Goal: Task Accomplishment & Management: Manage account settings

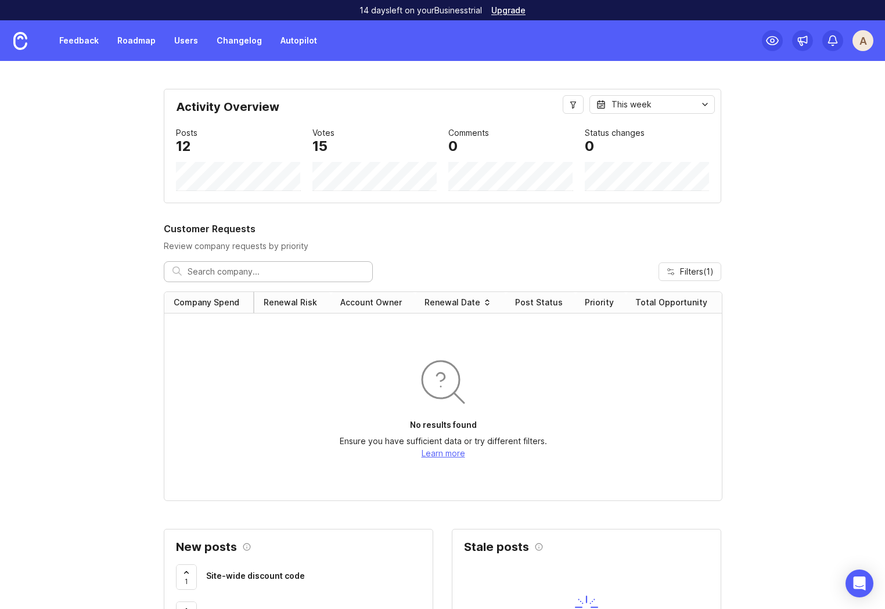
click at [852, 45] on div "A" at bounding box center [862, 40] width 21 height 21
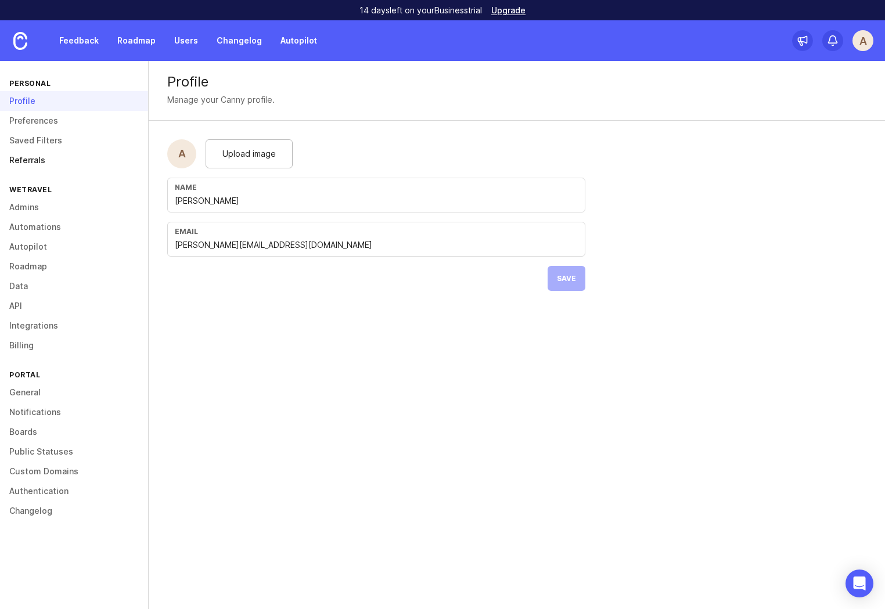
click at [29, 157] on link "Referrals" at bounding box center [74, 160] width 148 height 20
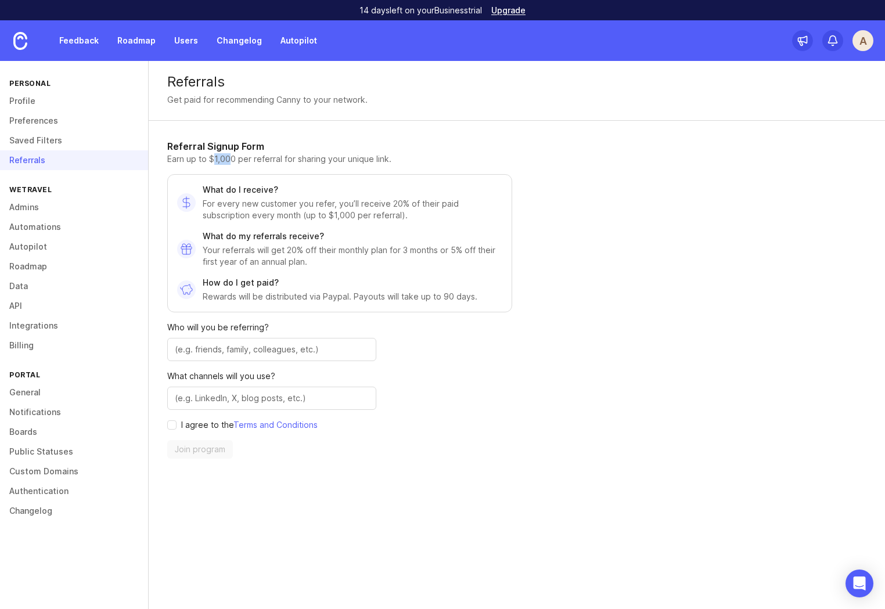
drag, startPoint x: 229, startPoint y: 163, endPoint x: 204, endPoint y: 163, distance: 25.0
click at [207, 163] on p "Earn up to $1,000 per referral for sharing your unique link." at bounding box center [339, 159] width 345 height 12
click at [284, 160] on p "Earn up to $1,000 per referral for sharing your unique link." at bounding box center [339, 159] width 345 height 12
drag, startPoint x: 392, startPoint y: 161, endPoint x: 312, endPoint y: 160, distance: 80.7
click at [313, 160] on p "Earn up to $1,000 per referral for sharing your unique link." at bounding box center [339, 159] width 345 height 12
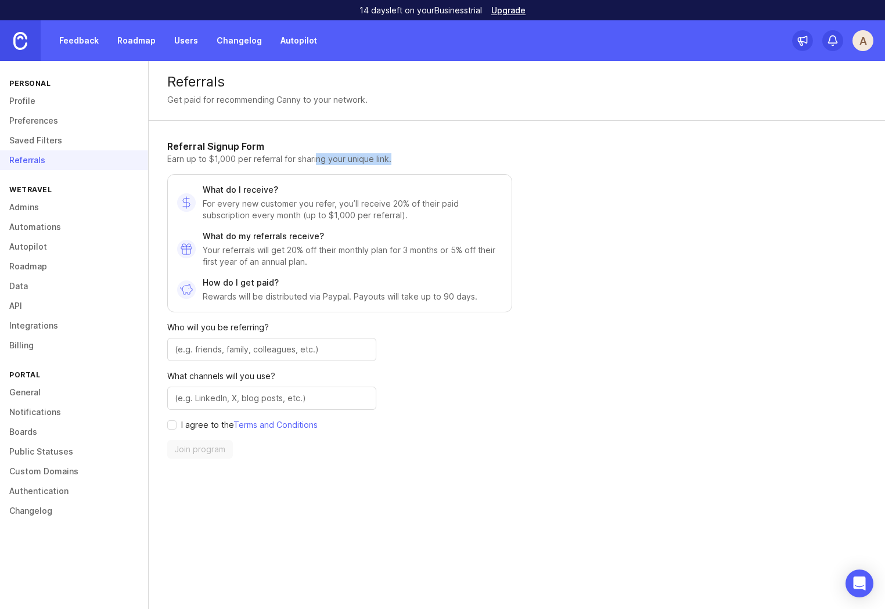
click at [19, 42] on img at bounding box center [20, 41] width 14 height 18
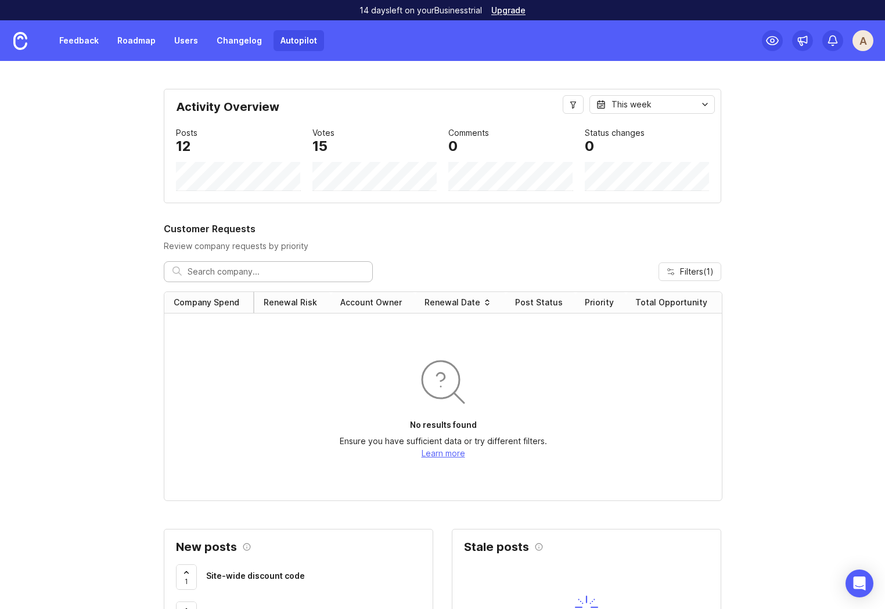
click at [294, 39] on link "Autopilot" at bounding box center [298, 40] width 50 height 21
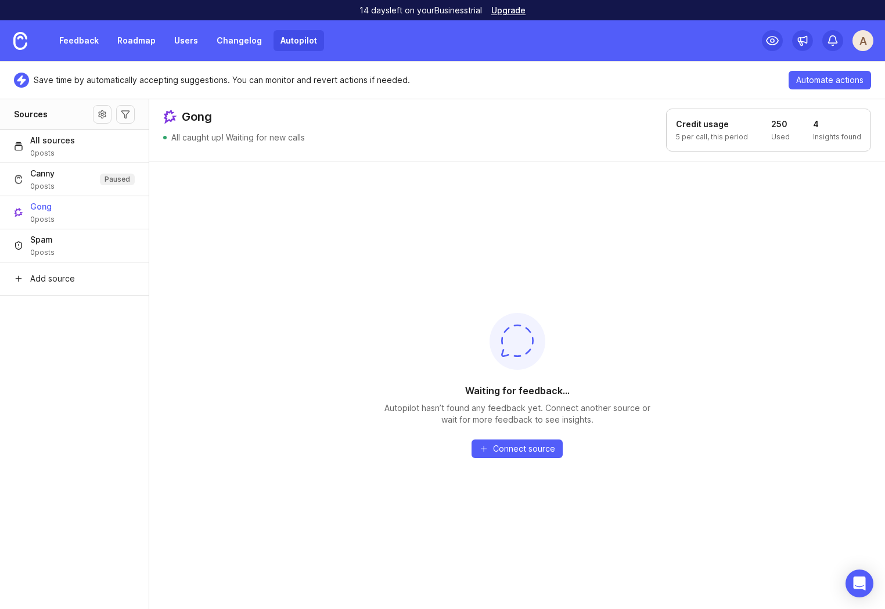
click at [102, 366] on aside "Sources All sources 0 posts Canny 0 posts Paused Gong 0 posts Spam 0 posts Add …" at bounding box center [74, 354] width 149 height 510
click at [577, 109] on header "Gong All caught up! Waiting for new calls Credit usage 5 per call, this period …" at bounding box center [516, 130] width 735 height 62
click at [867, 41] on div "A" at bounding box center [862, 40] width 21 height 21
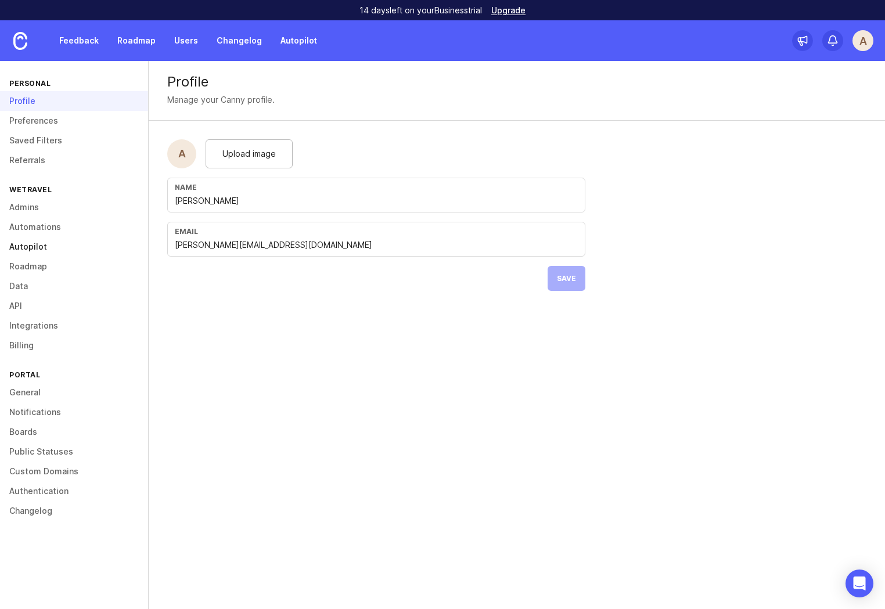
click at [31, 246] on link "Autopilot" at bounding box center [74, 247] width 148 height 20
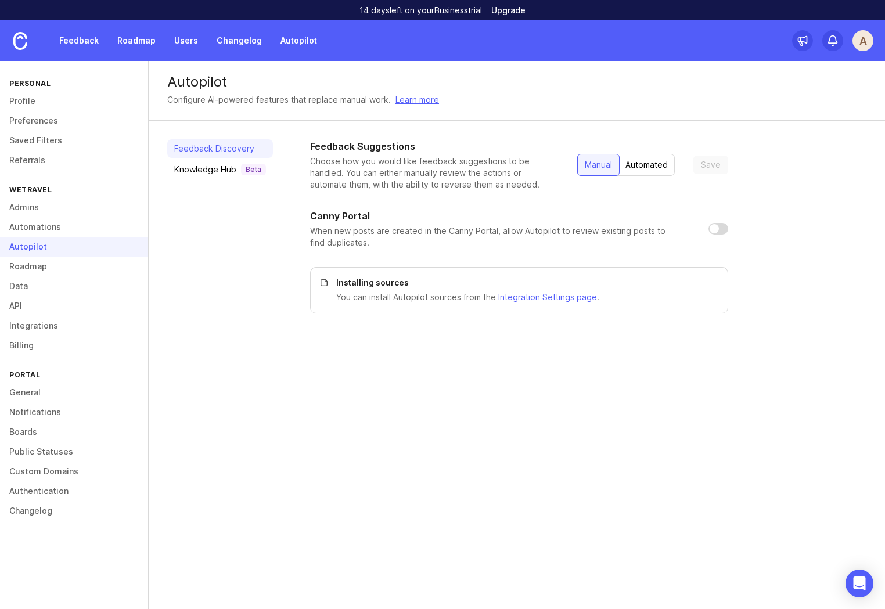
click at [636, 167] on div "Automated" at bounding box center [646, 164] width 56 height 21
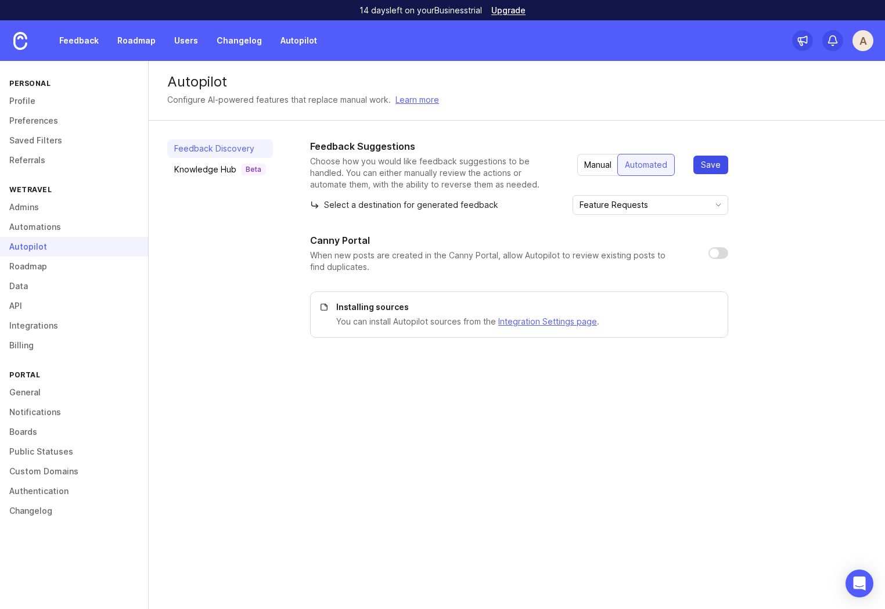
click at [710, 164] on span "Save" at bounding box center [711, 165] width 20 height 12
click at [369, 205] on p "Select a destination for generated feedback" at bounding box center [404, 205] width 188 height 12
click at [654, 205] on input "Feature Requests" at bounding box center [643, 204] width 128 height 13
click at [558, 215] on div "Feedback Suggestions Choose how you would like feedback suggestions to be handl…" at bounding box center [519, 238] width 418 height 198
click at [21, 43] on img at bounding box center [20, 41] width 14 height 18
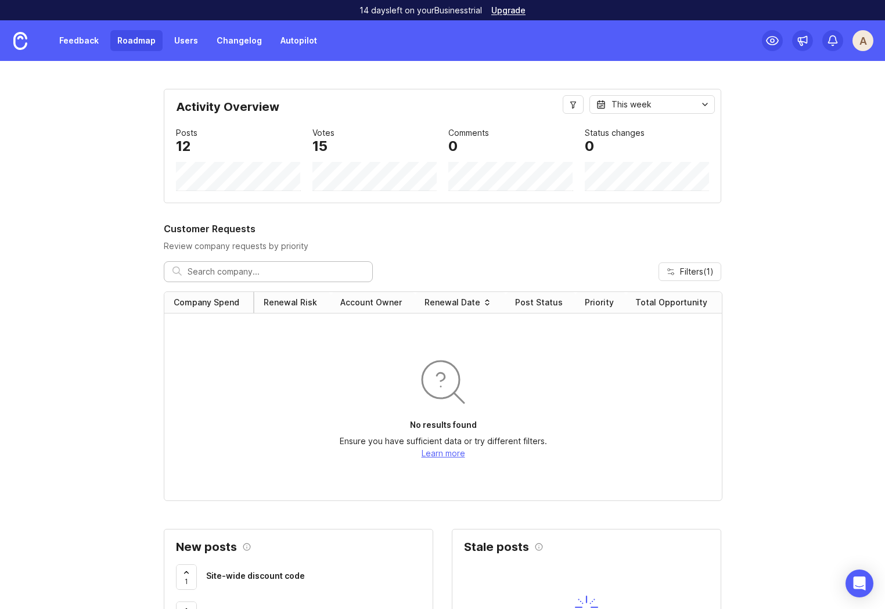
click at [137, 38] on link "Roadmap" at bounding box center [136, 40] width 52 height 21
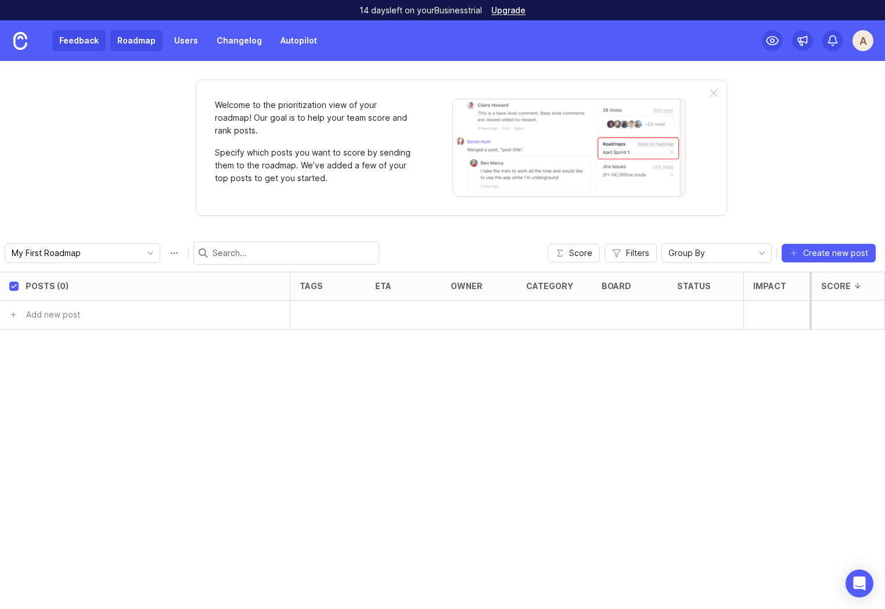
click at [85, 46] on link "Feedback" at bounding box center [78, 40] width 53 height 21
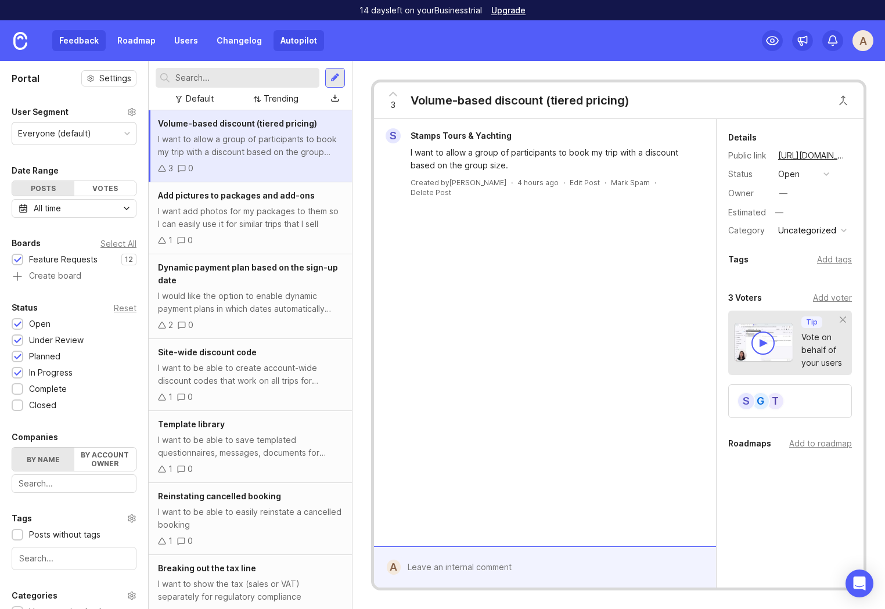
click at [298, 44] on link "Autopilot" at bounding box center [298, 40] width 50 height 21
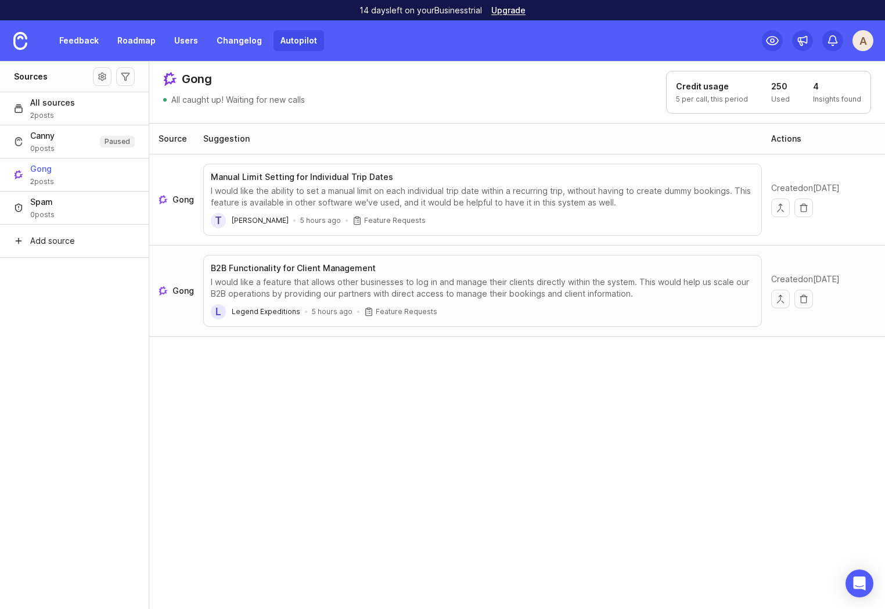
click at [250, 419] on div "Source Suggestion Actions Gong Manual Limit Setting for Individual Trip Dates I…" at bounding box center [517, 366] width 736 height 487
click at [564, 279] on div "I would like a feature that allows other businesses to log in and manage their …" at bounding box center [482, 287] width 543 height 23
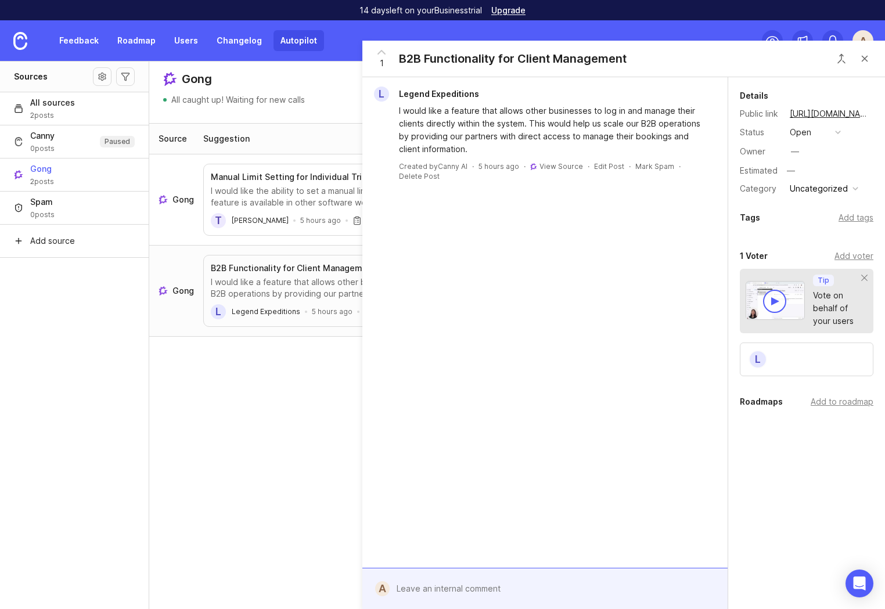
click at [230, 456] on div "Source Suggestion Actions Gong Manual Limit Setting for Individual Trip Dates I…" at bounding box center [517, 366] width 736 height 487
click at [866, 63] on button "Close button" at bounding box center [864, 58] width 23 height 23
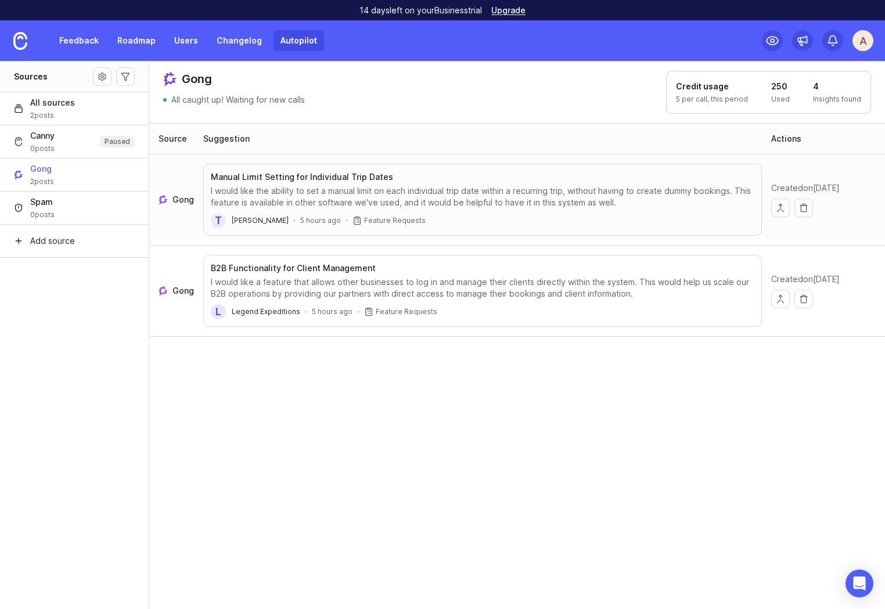
click at [497, 187] on div "I would like the ability to set a manual limit on each individual trip date wit…" at bounding box center [482, 196] width 543 height 23
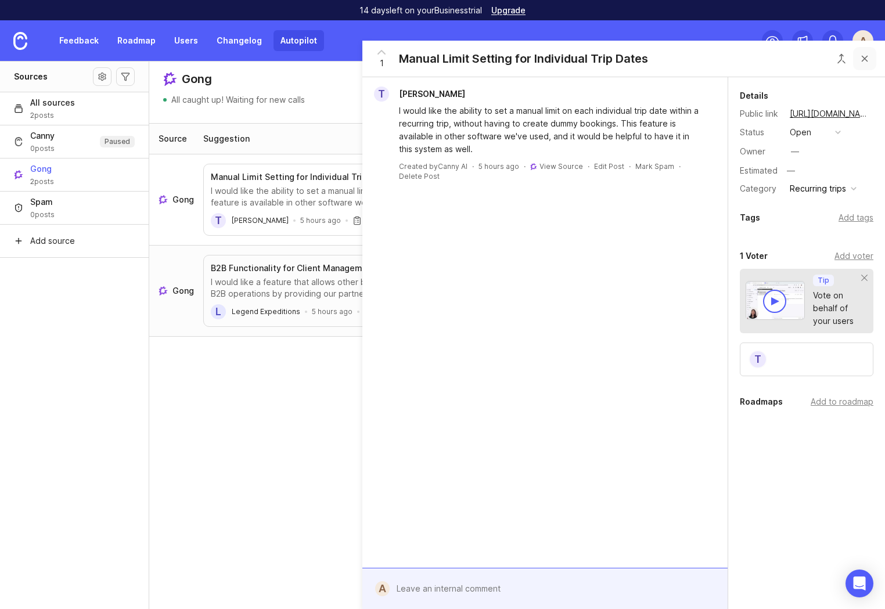
click at [866, 60] on button "Close button" at bounding box center [864, 58] width 23 height 23
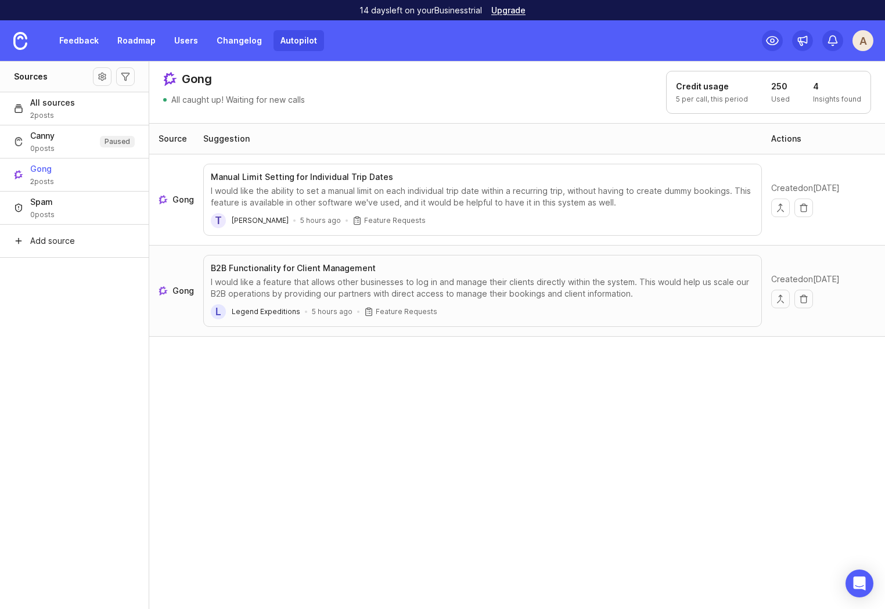
click at [473, 411] on div "Source Suggestion Actions Gong Manual Limit Setting for Individual Trip Dates I…" at bounding box center [517, 366] width 736 height 487
click at [23, 42] on img at bounding box center [20, 41] width 14 height 18
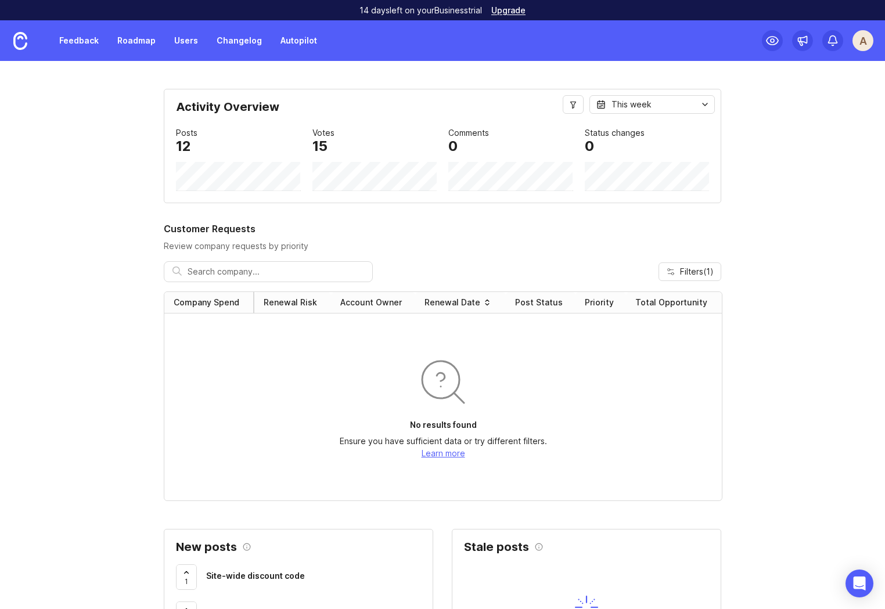
click at [635, 110] on div "This week" at bounding box center [631, 104] width 40 height 13
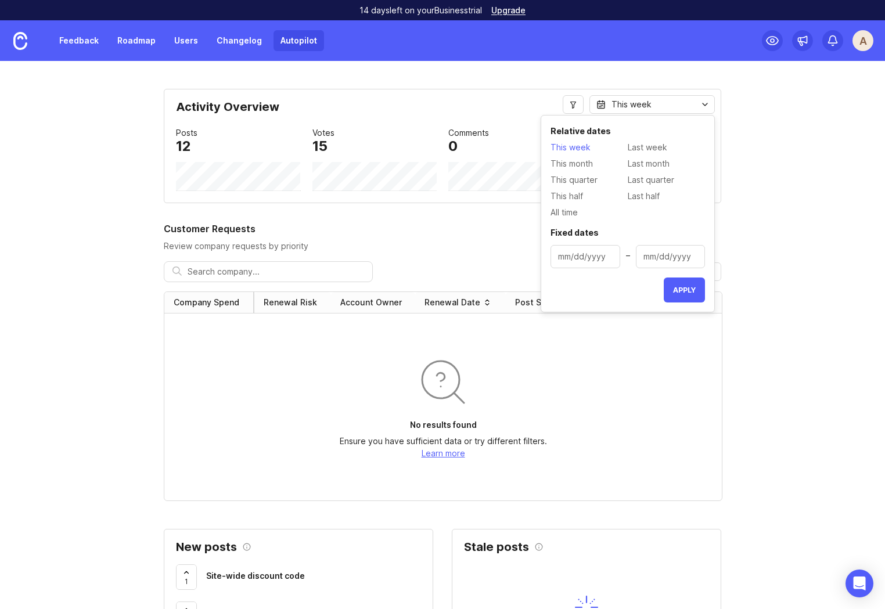
click at [296, 42] on link "Autopilot" at bounding box center [298, 40] width 50 height 21
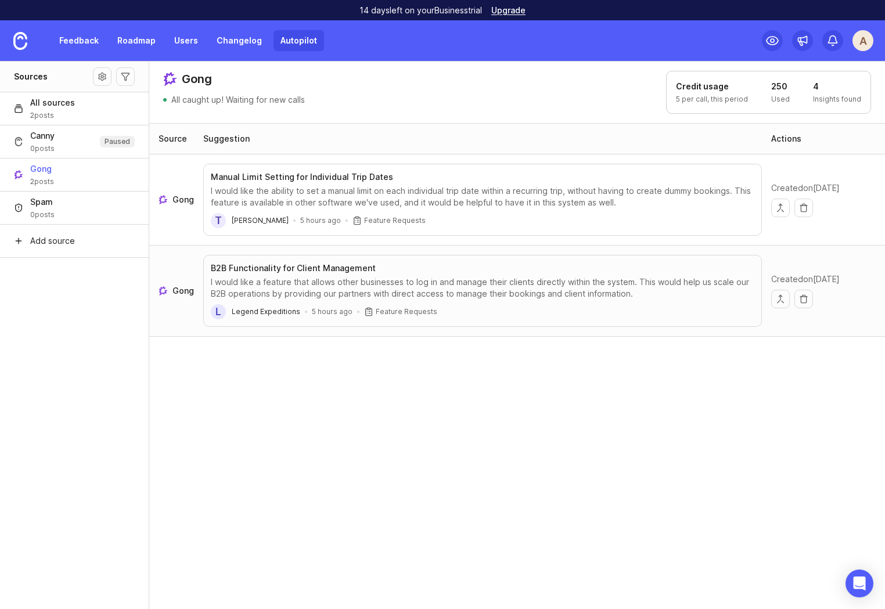
click at [293, 412] on div "Source Suggestion Actions Gong Manual Limit Setting for Individual Trip Dates I…" at bounding box center [517, 366] width 736 height 487
click at [393, 86] on header "Gong All caught up! Waiting for new calls Credit usage 5 per call, this period …" at bounding box center [516, 92] width 735 height 62
click at [160, 142] on div "Source" at bounding box center [172, 139] width 28 height 12
click at [80, 144] on button "Canny 0 posts Paused" at bounding box center [74, 141] width 149 height 33
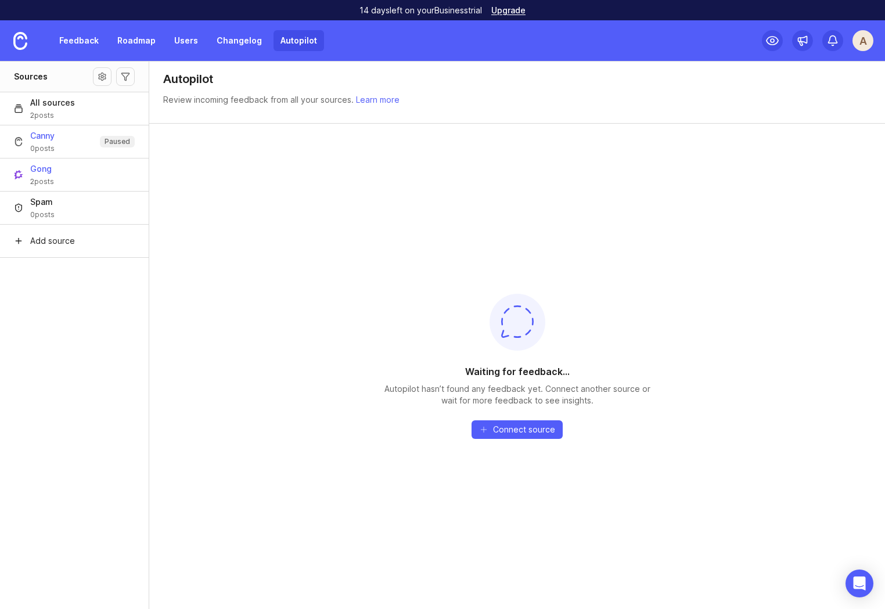
click at [82, 171] on button "Gong 2 posts" at bounding box center [74, 174] width 149 height 33
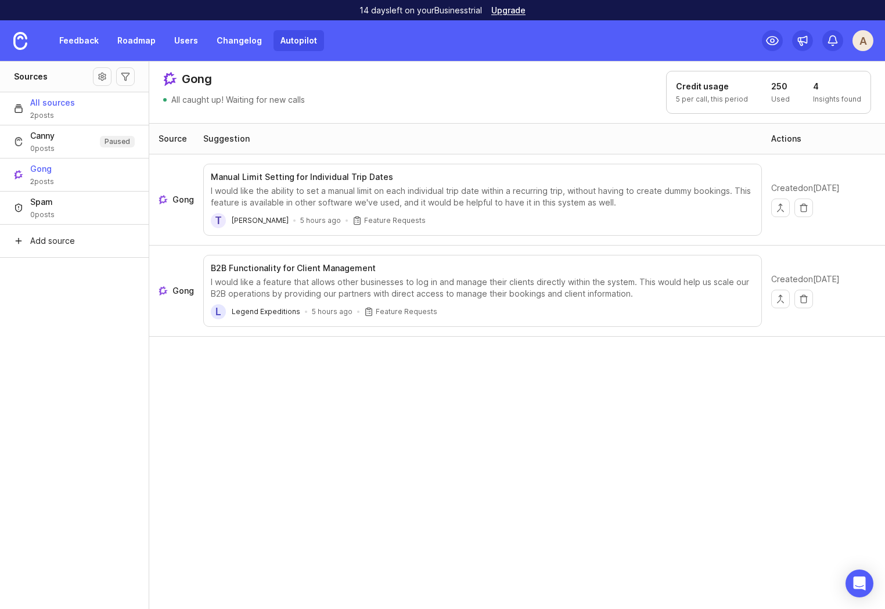
click at [66, 111] on span "2 posts" at bounding box center [52, 115] width 45 height 9
click at [53, 99] on span "All sources" at bounding box center [52, 103] width 45 height 12
click at [492, 205] on div "I would like the ability to set a manual limit on each individual trip date wit…" at bounding box center [482, 196] width 543 height 23
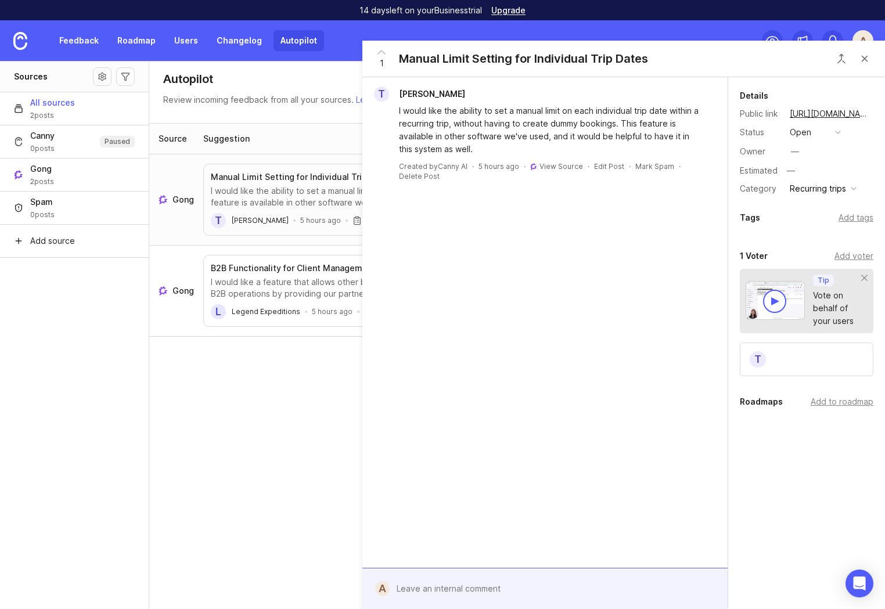
click at [204, 492] on div "Source Suggestion Actions Gong Manual Limit Setting for Individual Trip Dates I…" at bounding box center [517, 366] width 736 height 487
click at [263, 462] on div "Source Suggestion Actions Gong Manual Limit Setting for Individual Trip Dates I…" at bounding box center [517, 366] width 736 height 487
click at [867, 60] on button "Close button" at bounding box center [864, 58] width 23 height 23
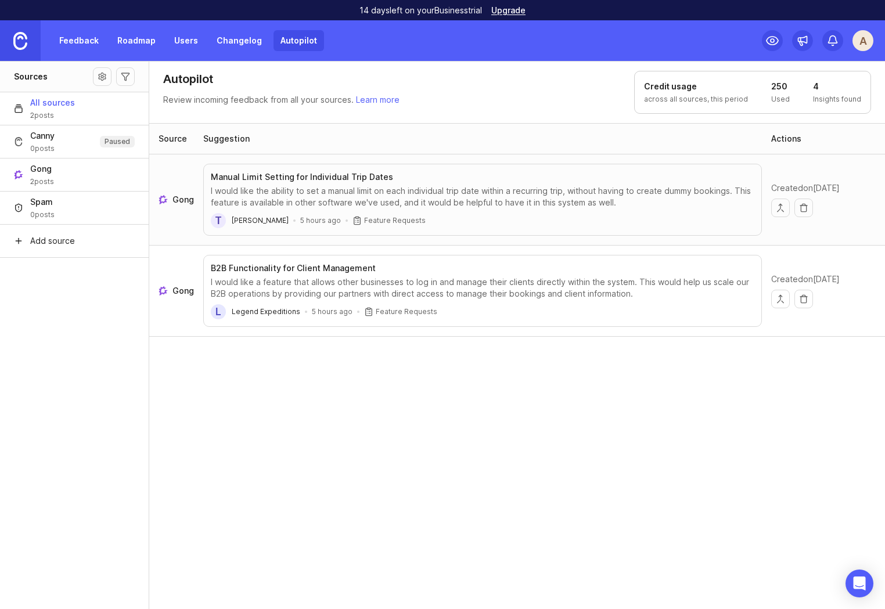
click at [26, 34] on img at bounding box center [20, 41] width 14 height 18
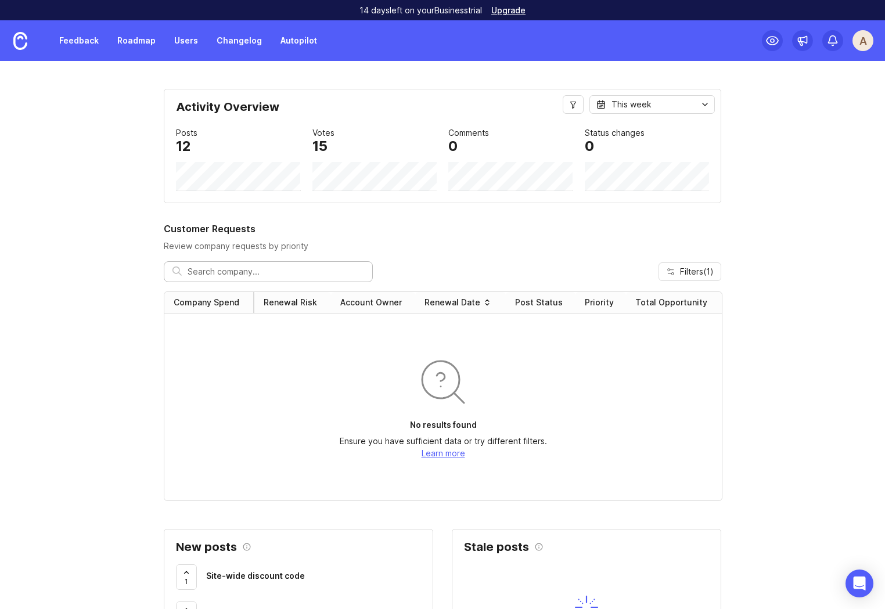
click at [306, 34] on link "Autopilot" at bounding box center [298, 40] width 50 height 21
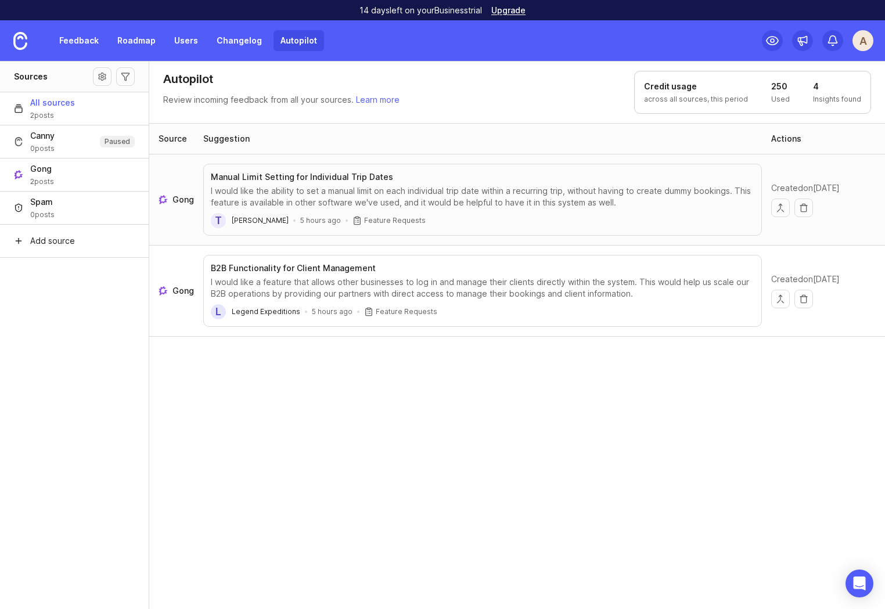
click at [182, 199] on span "Gong" at bounding box center [182, 200] width 21 height 12
click at [404, 356] on div "Source Suggestion Actions Gong Manual Limit Setting for Individual Trip Dates I…" at bounding box center [517, 366] width 736 height 487
click at [21, 36] on img at bounding box center [20, 41] width 14 height 18
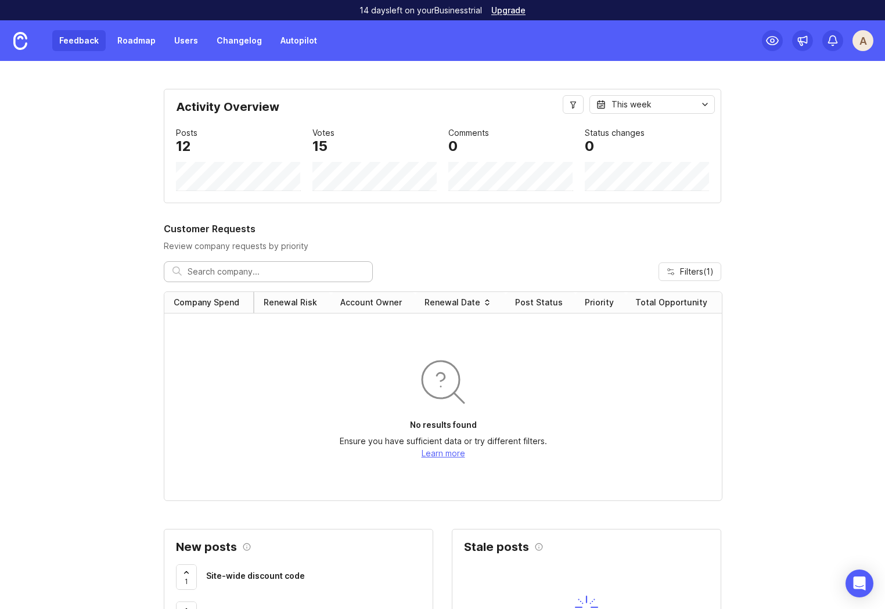
click at [77, 44] on link "Feedback" at bounding box center [78, 40] width 53 height 21
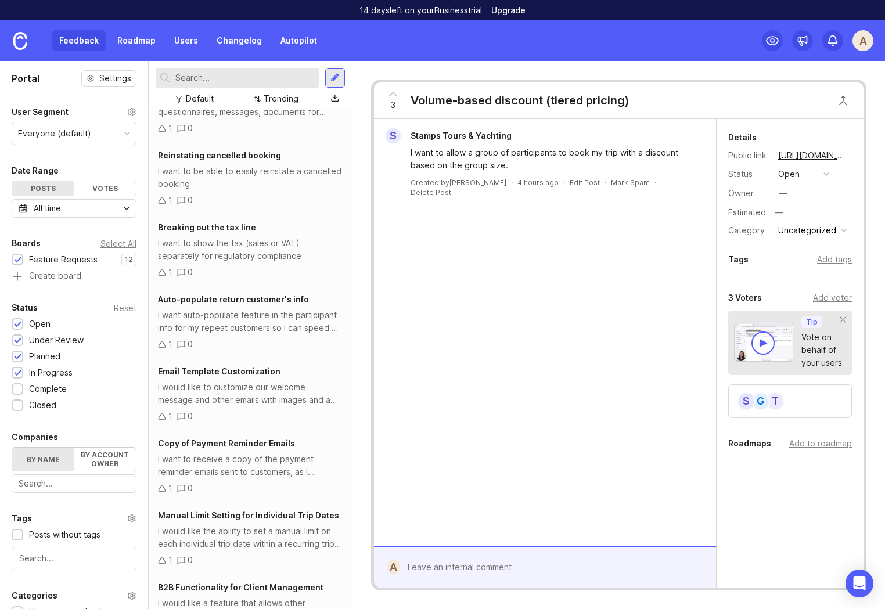
scroll to position [378, 0]
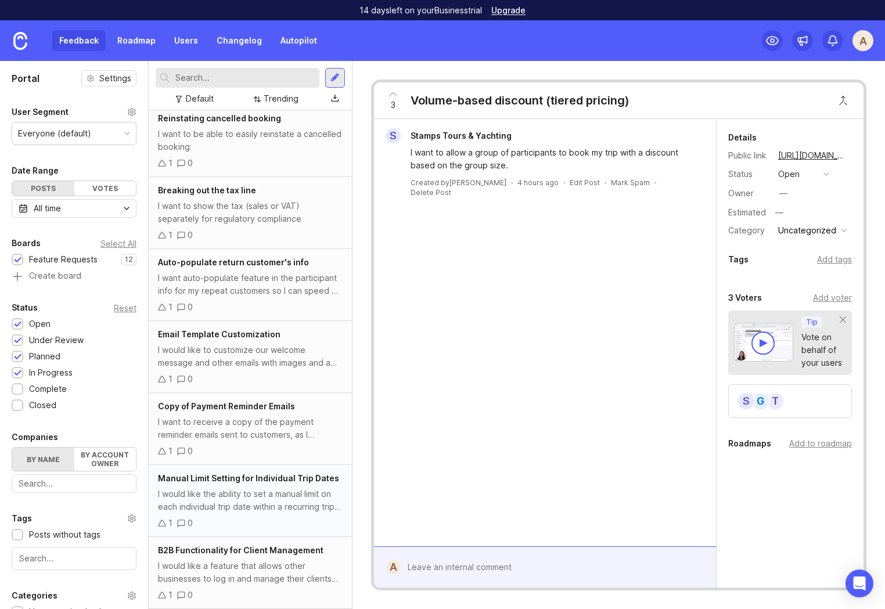
click at [244, 505] on div "I would like the ability to set a manual limit on each individual trip date wit…" at bounding box center [250, 501] width 185 height 26
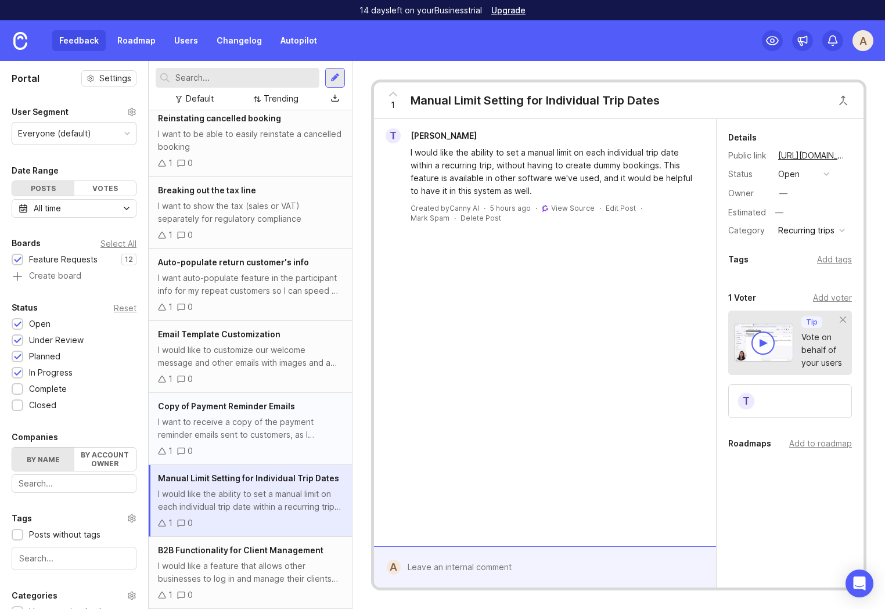
click at [253, 422] on div "I want to receive a copy of the payment reminder emails sent to customers, as I…" at bounding box center [250, 429] width 185 height 26
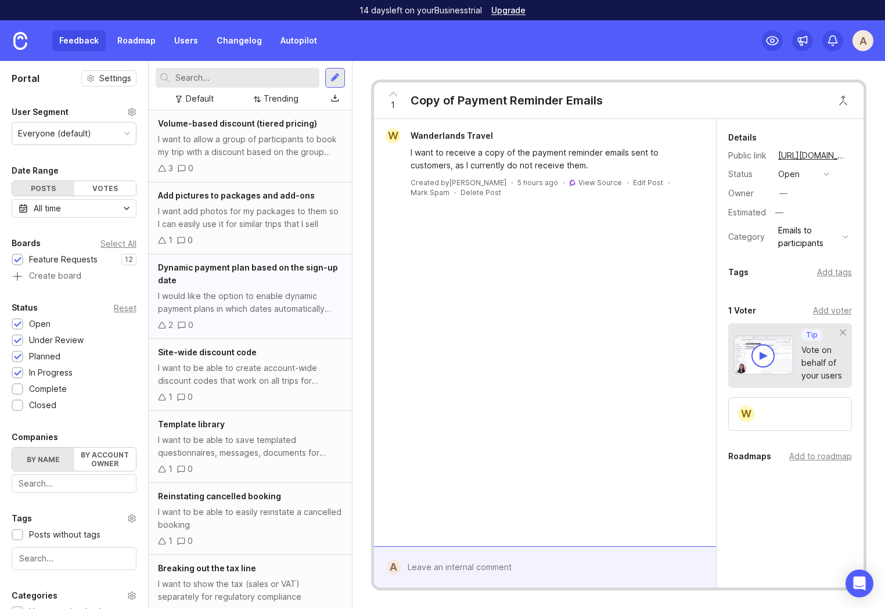
click at [268, 281] on div "Dynamic payment plan based on the sign-up date" at bounding box center [250, 274] width 185 height 26
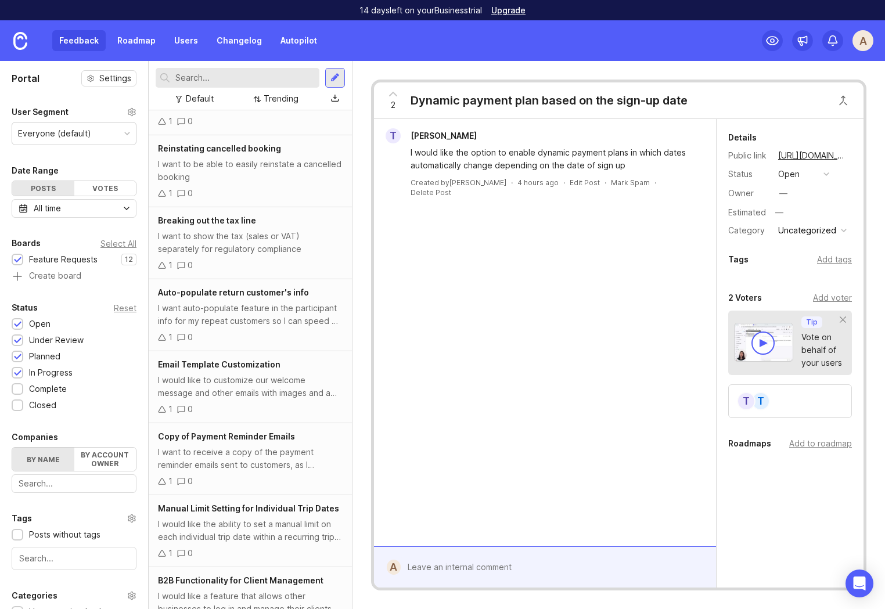
scroll to position [378, 0]
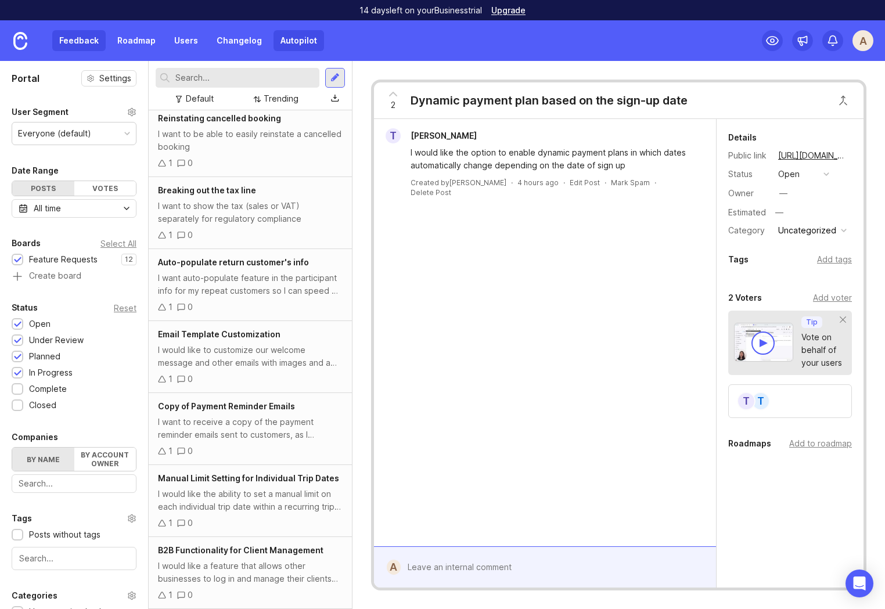
click at [284, 40] on link "Autopilot" at bounding box center [298, 40] width 50 height 21
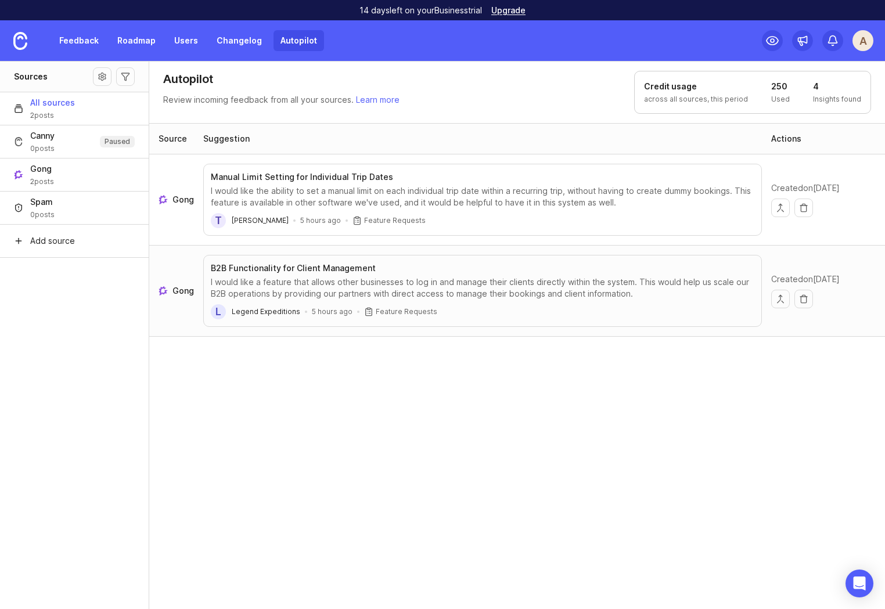
click at [398, 449] on div "Source Suggestion Actions Gong Manual Limit Setting for Individual Trip Dates I…" at bounding box center [517, 366] width 736 height 487
click at [237, 135] on div "Suggestion" at bounding box center [226, 139] width 46 height 12
click at [31, 41] on link at bounding box center [20, 40] width 41 height 41
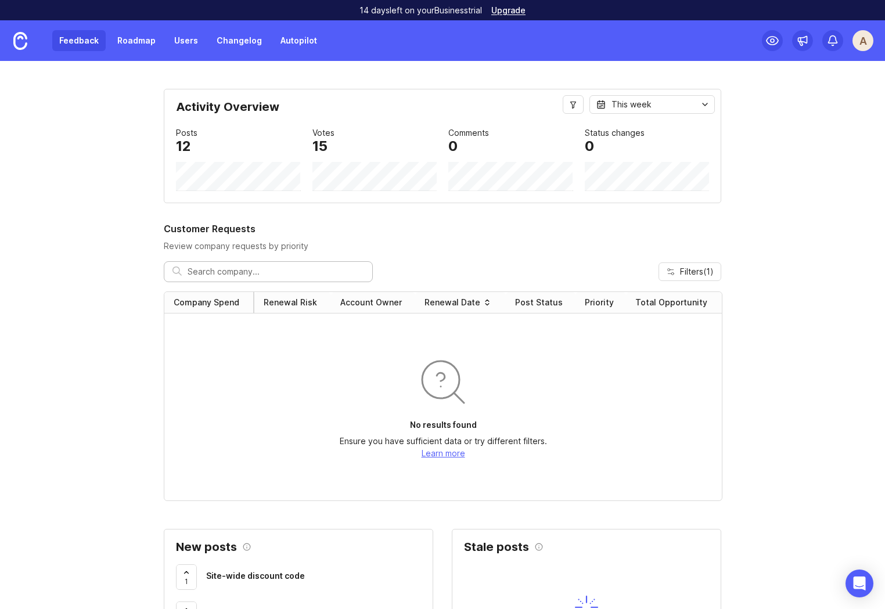
click at [92, 42] on link "Feedback" at bounding box center [78, 40] width 53 height 21
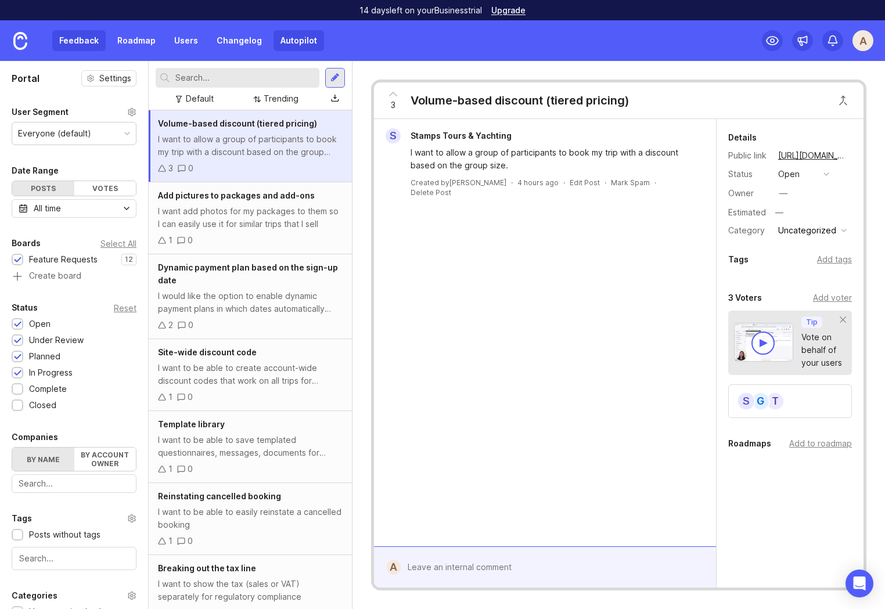
click at [299, 34] on link "Autopilot" at bounding box center [298, 40] width 50 height 21
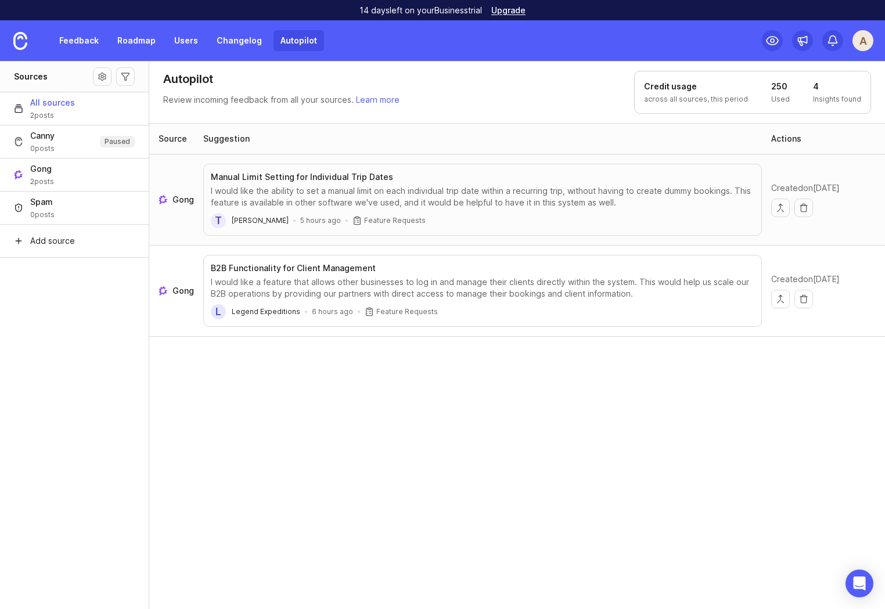
click at [305, 32] on link "Autopilot" at bounding box center [298, 40] width 50 height 21
click at [285, 42] on link "Autopilot" at bounding box center [298, 40] width 50 height 21
click at [20, 43] on img at bounding box center [20, 41] width 14 height 18
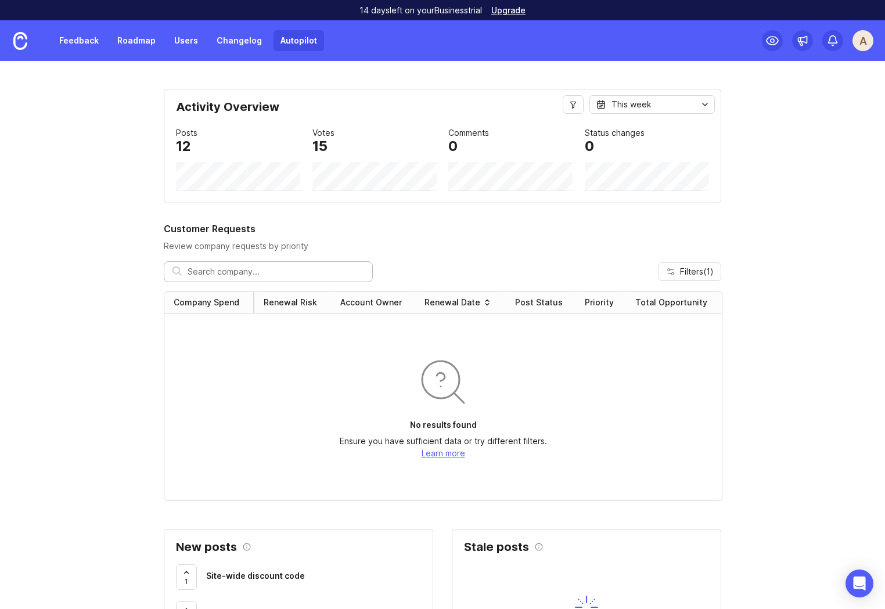
click at [299, 42] on link "Autopilot" at bounding box center [298, 40] width 50 height 21
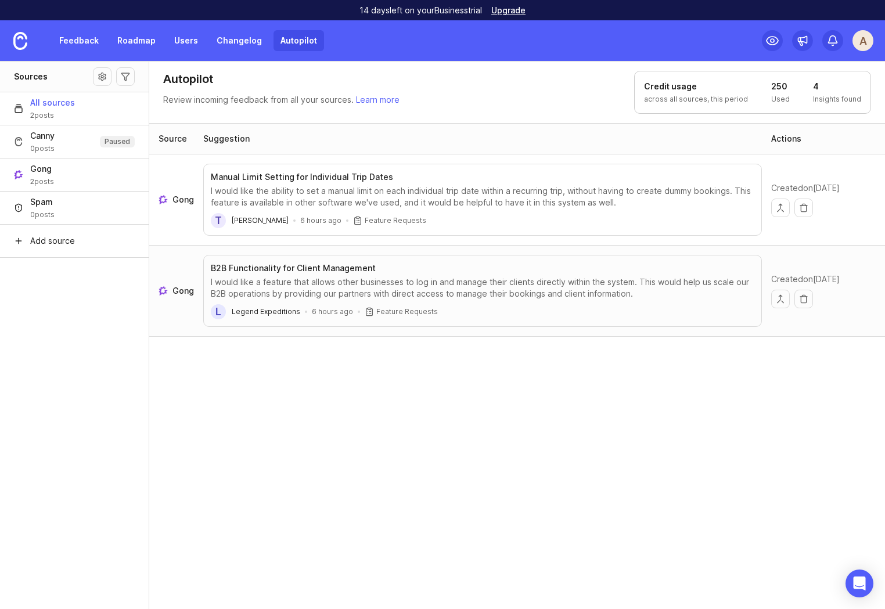
click at [244, 423] on div "Source Suggestion Actions Gong Manual Limit Setting for Individual Trip Dates I…" at bounding box center [517, 366] width 736 height 487
click at [71, 42] on link "Feedback" at bounding box center [78, 40] width 53 height 21
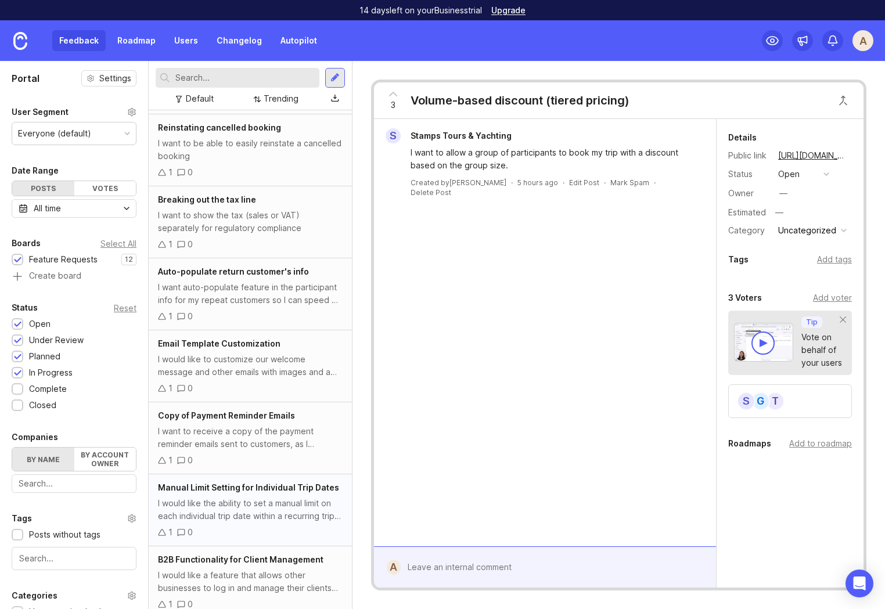
scroll to position [378, 0]
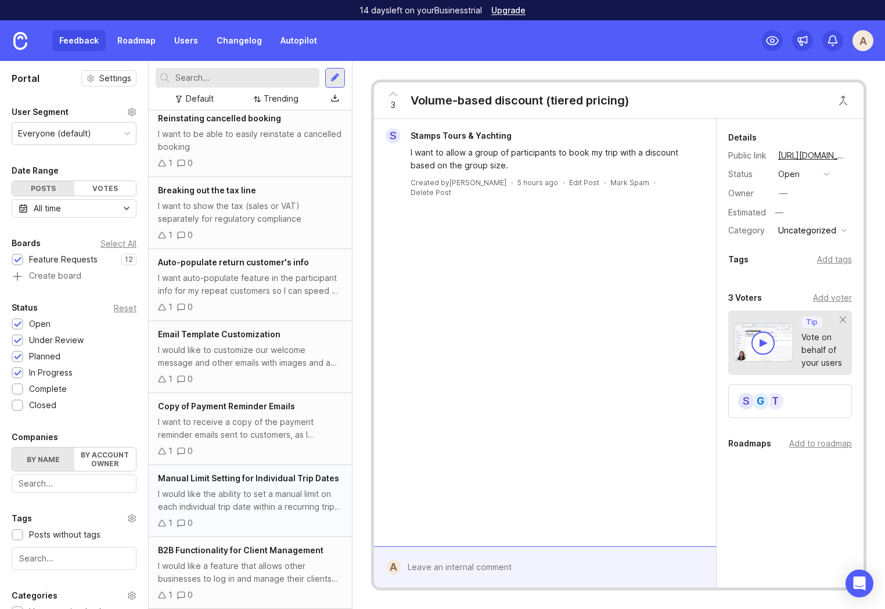
click at [237, 512] on div "I would like the ability to set a manual limit on each individual trip date wit…" at bounding box center [250, 501] width 185 height 26
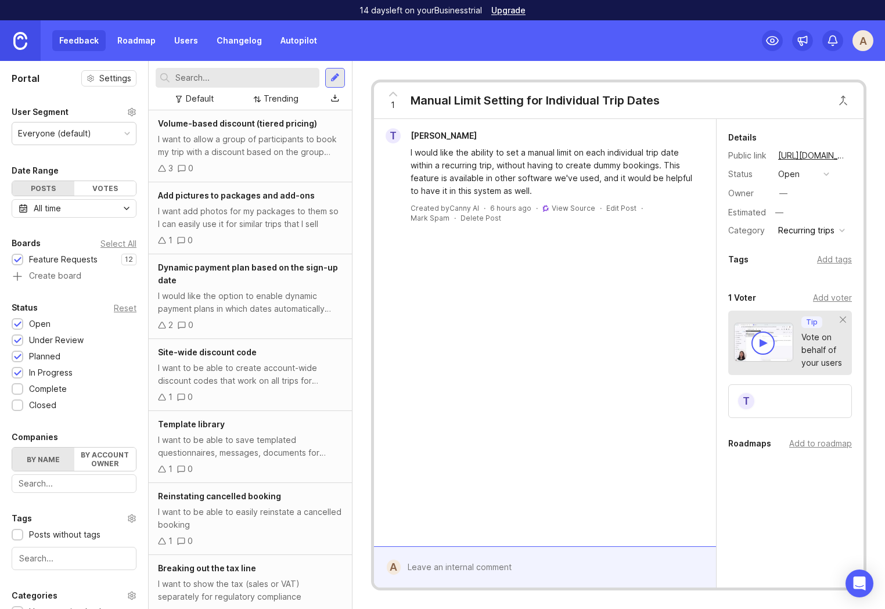
click at [16, 41] on img at bounding box center [20, 41] width 14 height 18
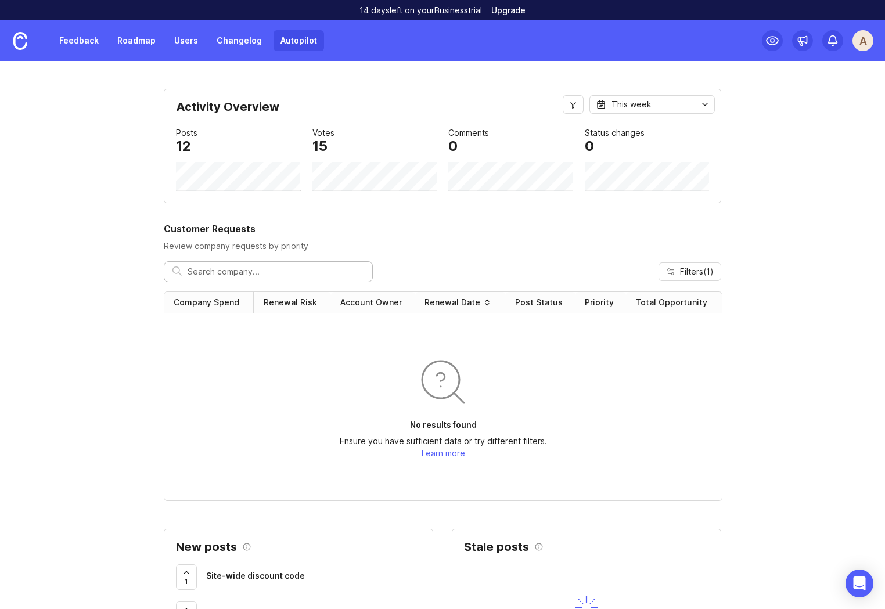
click at [295, 40] on link "Autopilot" at bounding box center [298, 40] width 50 height 21
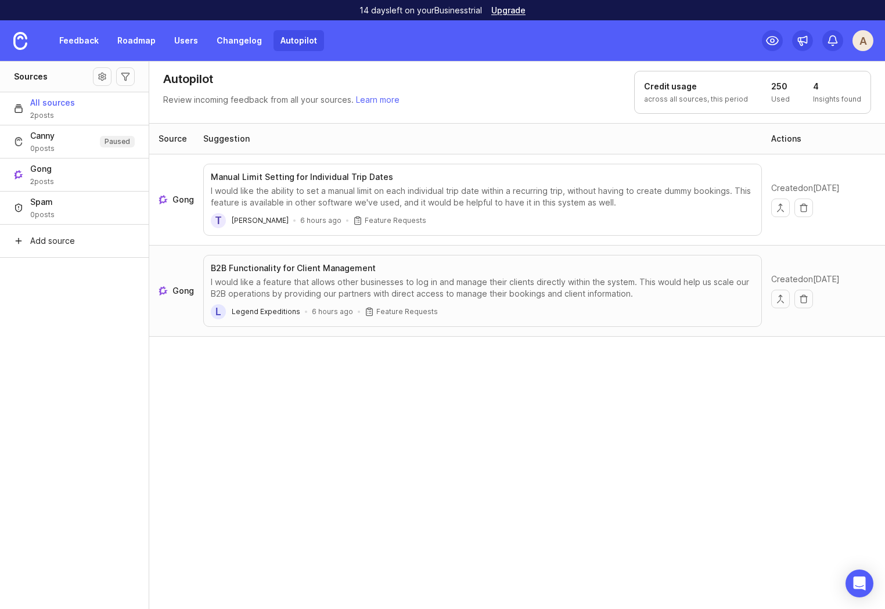
click at [326, 415] on div "Source Suggestion Actions Gong Manual Limit Setting for Individual Trip Dates I…" at bounding box center [517, 366] width 736 height 487
click at [865, 41] on div "A" at bounding box center [862, 40] width 21 height 21
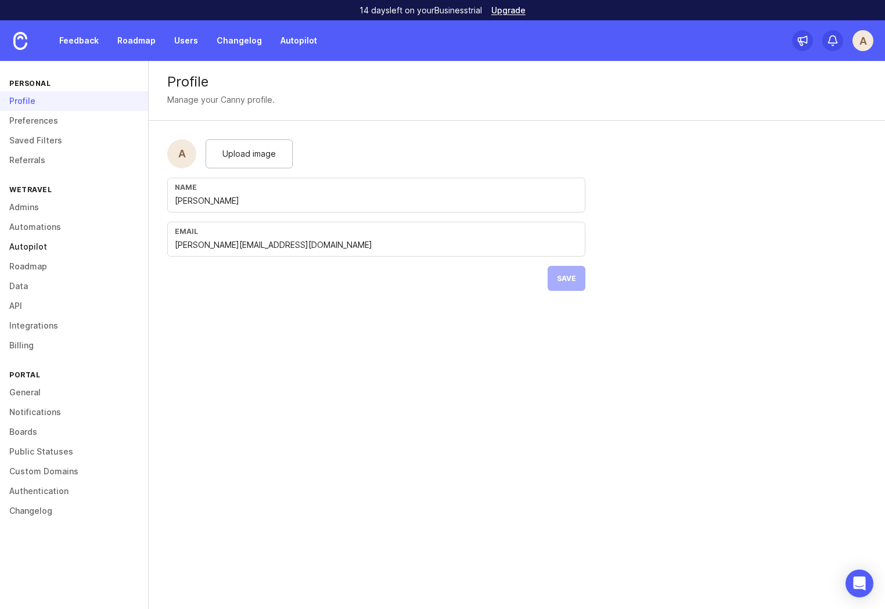
click at [29, 248] on link "Autopilot" at bounding box center [74, 247] width 148 height 20
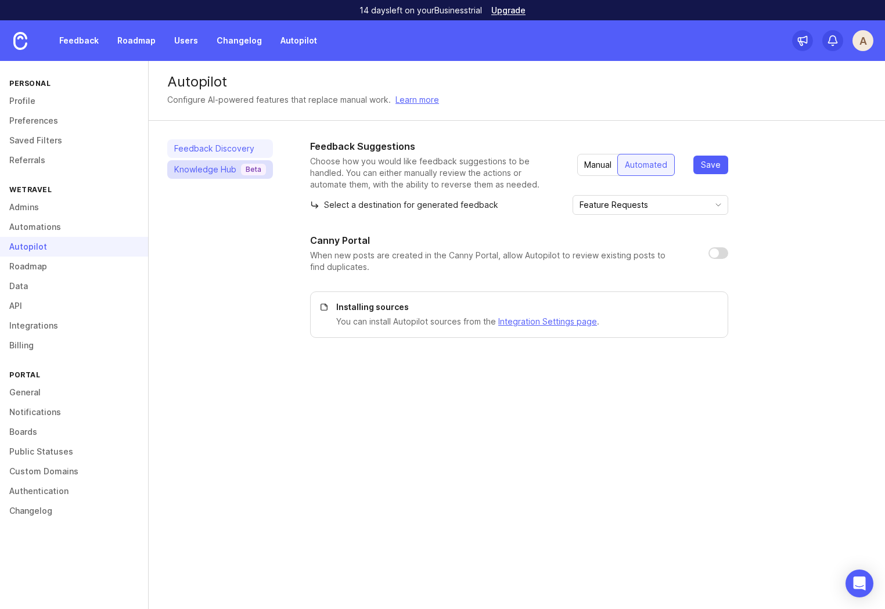
click at [226, 172] on div "Knowledge Hub Beta" at bounding box center [220, 170] width 92 height 12
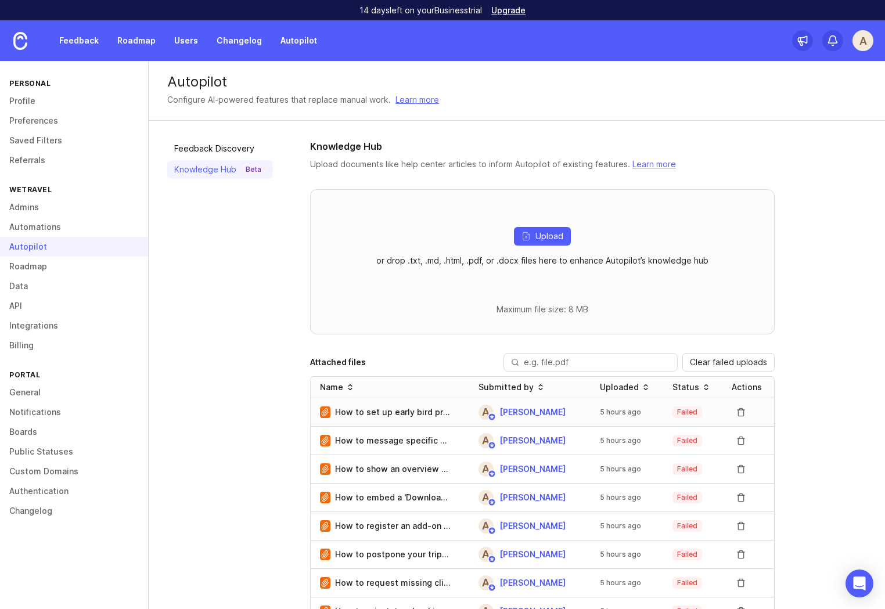
click at [324, 414] on img at bounding box center [325, 412] width 10 height 12
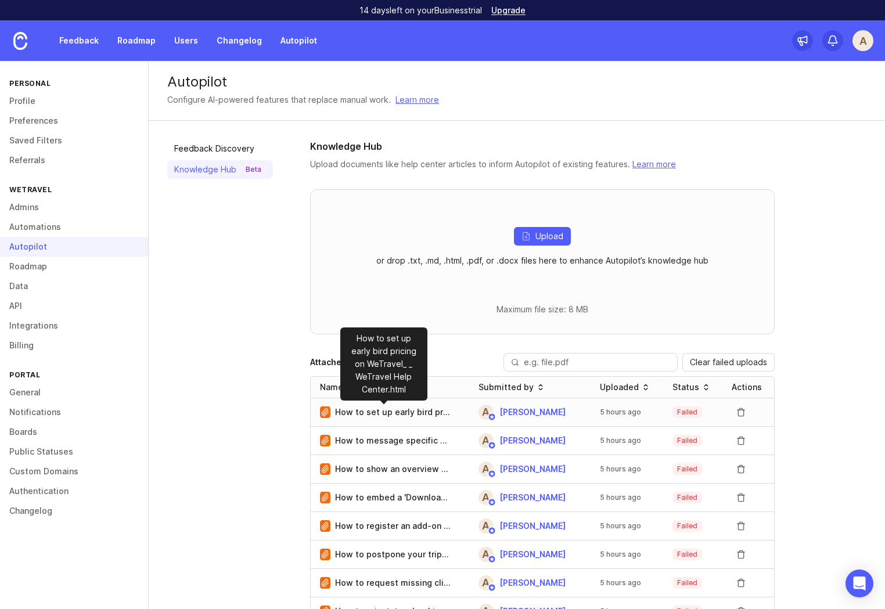
click at [379, 413] on p "How to set up early bird pricing on WeTravel_ _ WeTravel Help Center.html" at bounding box center [393, 412] width 116 height 12
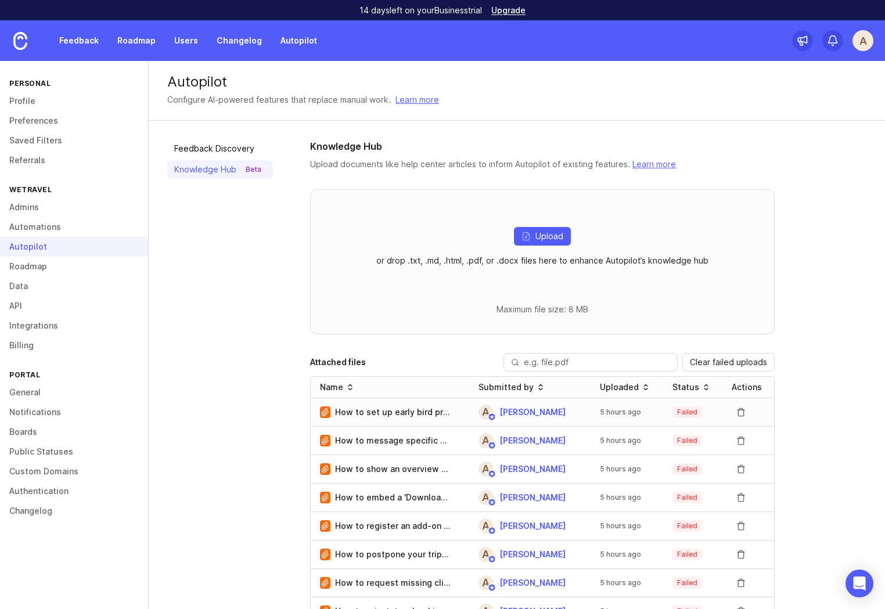
click at [329, 410] on div "How to set up early bird pricing on WeTravel_ _ WeTravel Help Center.html" at bounding box center [385, 412] width 131 height 12
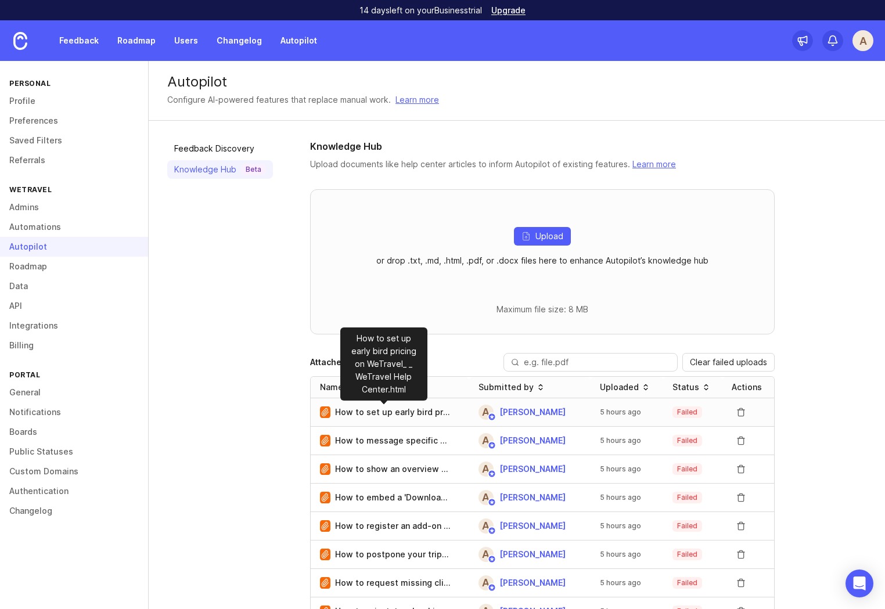
click at [355, 413] on p "How to set up early bird pricing on WeTravel_ _ WeTravel Help Center.html" at bounding box center [393, 412] width 116 height 12
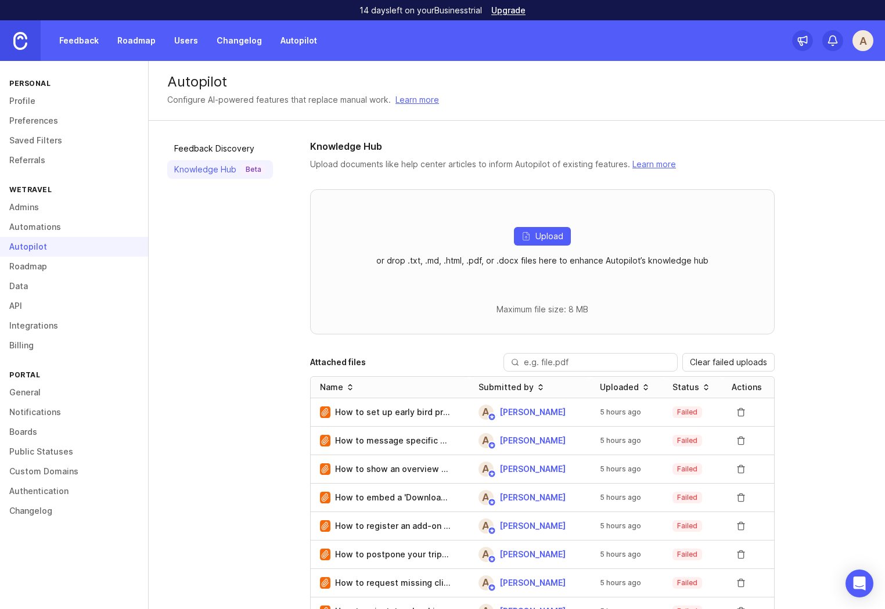
click at [23, 42] on img at bounding box center [20, 41] width 14 height 18
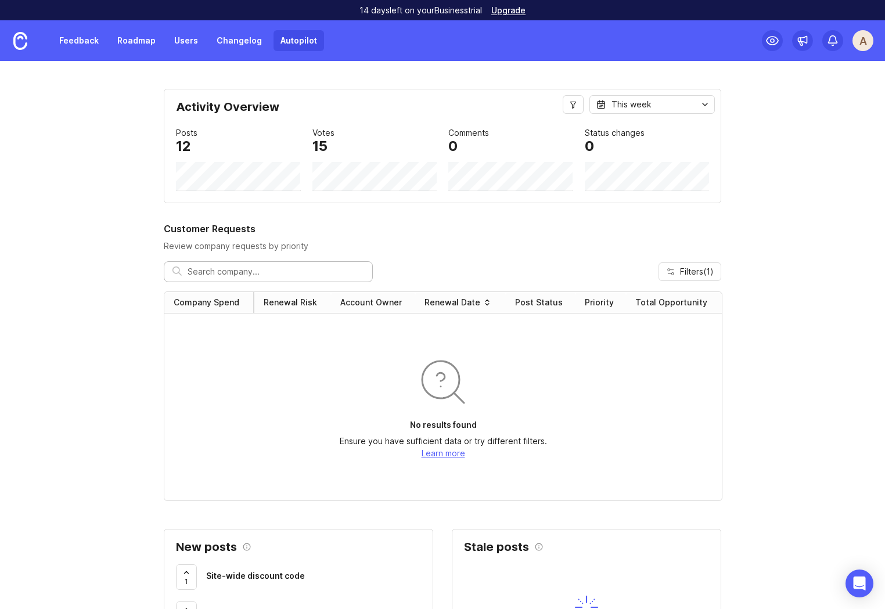
click at [290, 42] on link "Autopilot" at bounding box center [298, 40] width 50 height 21
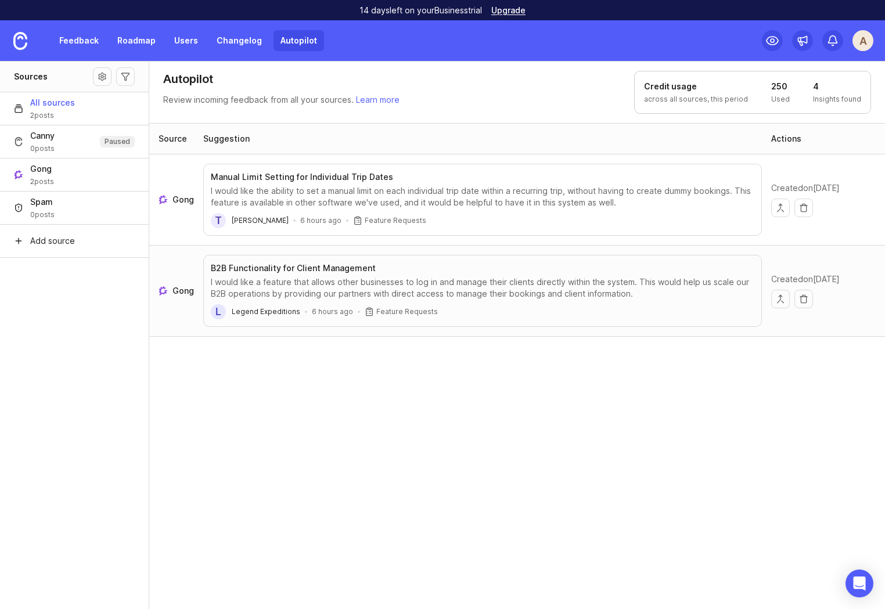
click at [198, 413] on div "Source Suggestion Actions Gong Manual Limit Setting for Individual Trip Dates I…" at bounding box center [517, 366] width 736 height 487
click at [327, 394] on div "Source Suggestion Actions Gong Manual Limit Setting for Individual Trip Dates I…" at bounding box center [517, 366] width 736 height 487
click at [74, 40] on link "Feedback" at bounding box center [78, 40] width 53 height 21
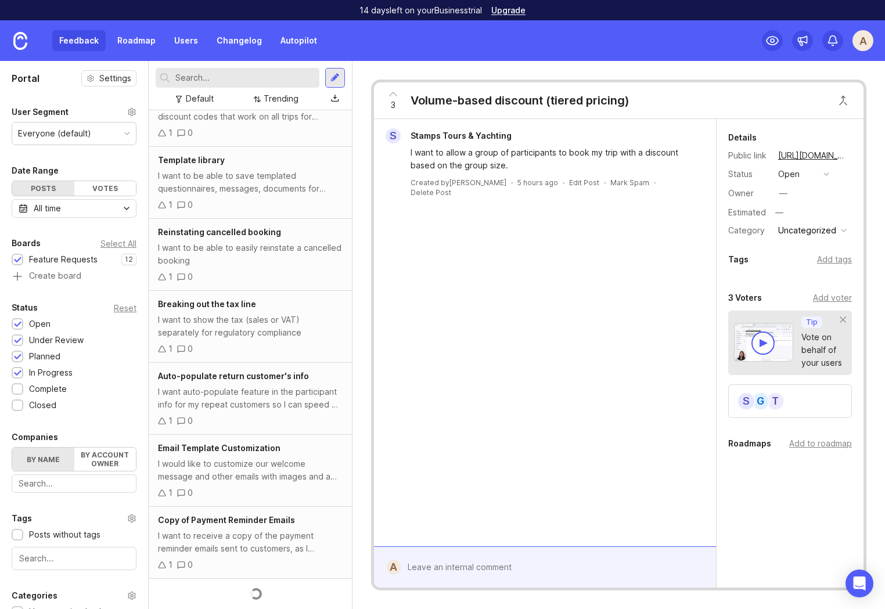
scroll to position [378, 0]
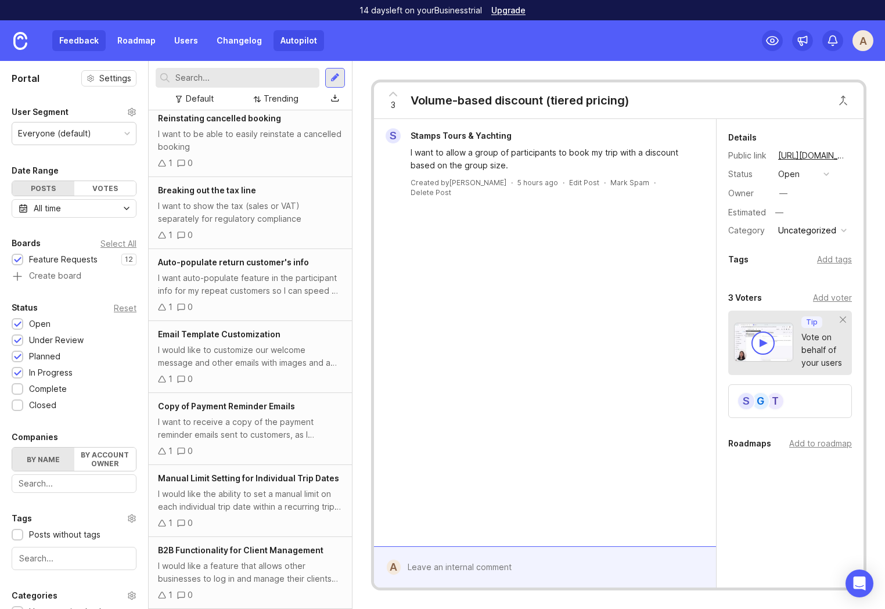
click at [297, 39] on link "Autopilot" at bounding box center [298, 40] width 50 height 21
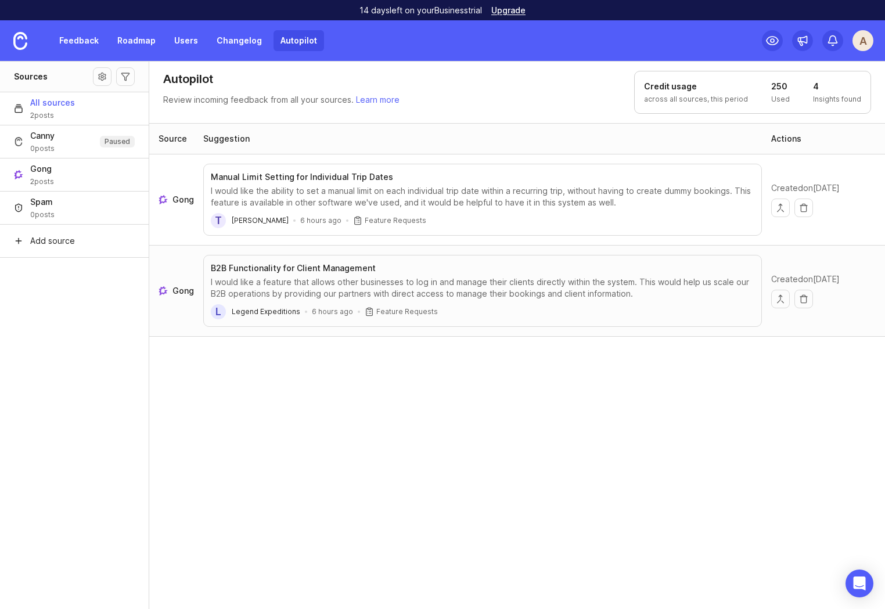
click at [302, 389] on div "Source Suggestion Actions Gong Manual Limit Setting for Individual Trip Dates I…" at bounding box center [517, 366] width 736 height 487
click at [425, 416] on div "Source Suggestion Actions Gong Manual Limit Setting for Individual Trip Dates I…" at bounding box center [517, 366] width 736 height 487
